Goal: Task Accomplishment & Management: Manage account settings

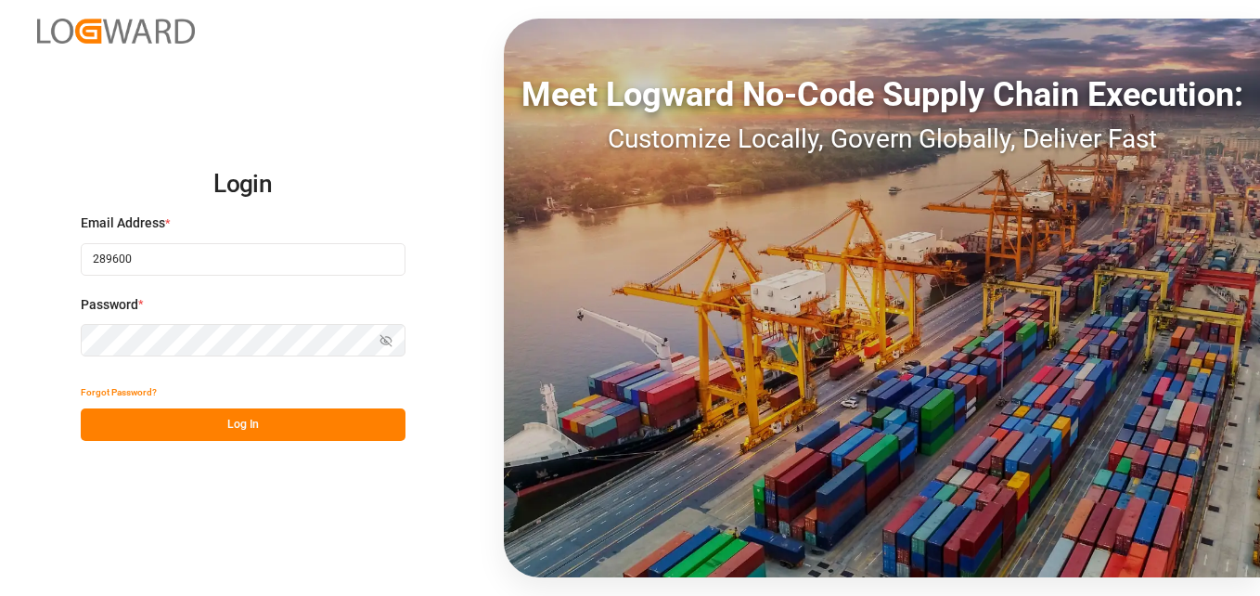
click at [226, 266] on input "289600" at bounding box center [243, 259] width 325 height 32
drag, startPoint x: 230, startPoint y: 257, endPoint x: 71, endPoint y: 242, distance: 159.4
click at [71, 242] on div "Login Email Address * 289600 Enter a valid email. Password * Show password Forg…" at bounding box center [630, 298] width 1260 height 596
type input "[PERSON_NAME][DOMAIN_NAME][EMAIL_ADDRESS][DOMAIN_NAME]"
click at [340, 319] on div "Password * Show password" at bounding box center [243, 336] width 325 height 82
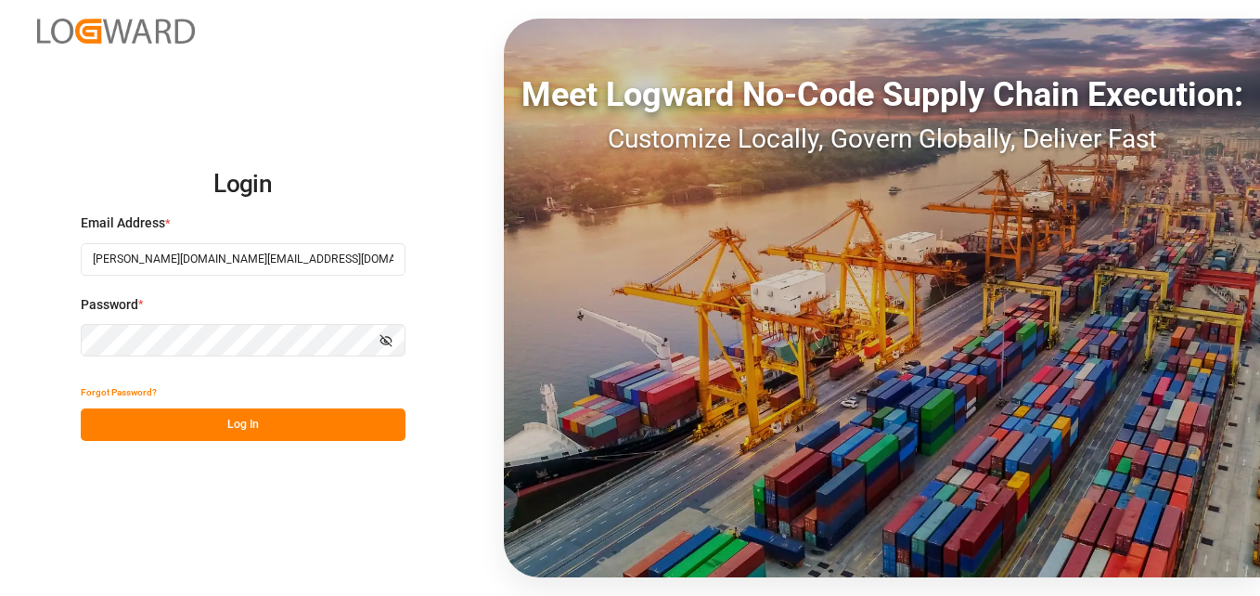
click at [290, 428] on button "Log In" at bounding box center [243, 424] width 325 height 32
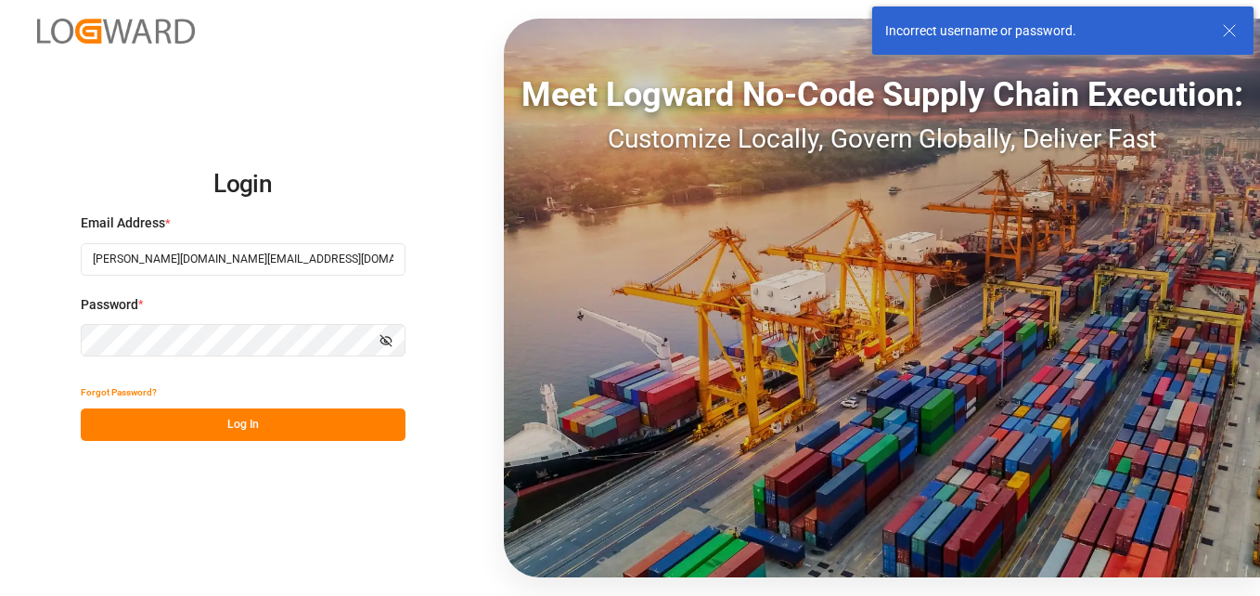
click at [13, 302] on div "Login Email Address * [PERSON_NAME][DOMAIN_NAME][EMAIL_ADDRESS][DOMAIN_NAME] Pa…" at bounding box center [630, 298] width 1260 height 596
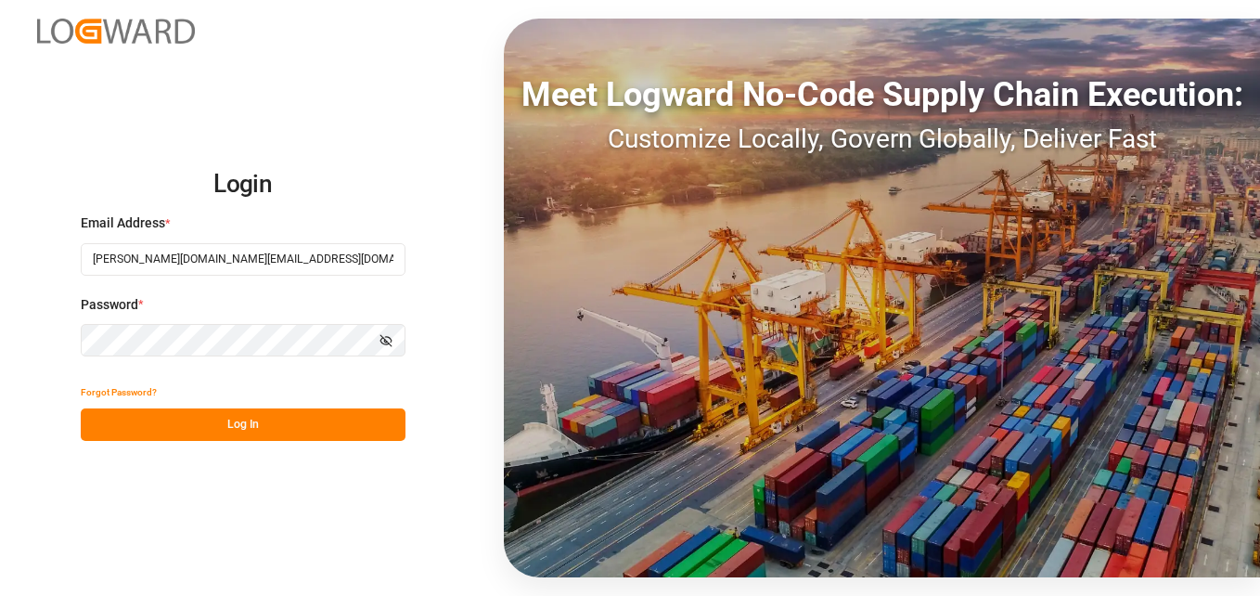
click at [383, 337] on icon "button" at bounding box center [386, 340] width 13 height 13
click at [383, 337] on icon "button" at bounding box center [385, 340] width 11 height 7
click at [314, 428] on button "Log In" at bounding box center [243, 424] width 325 height 32
